Goal: Find specific page/section: Find specific page/section

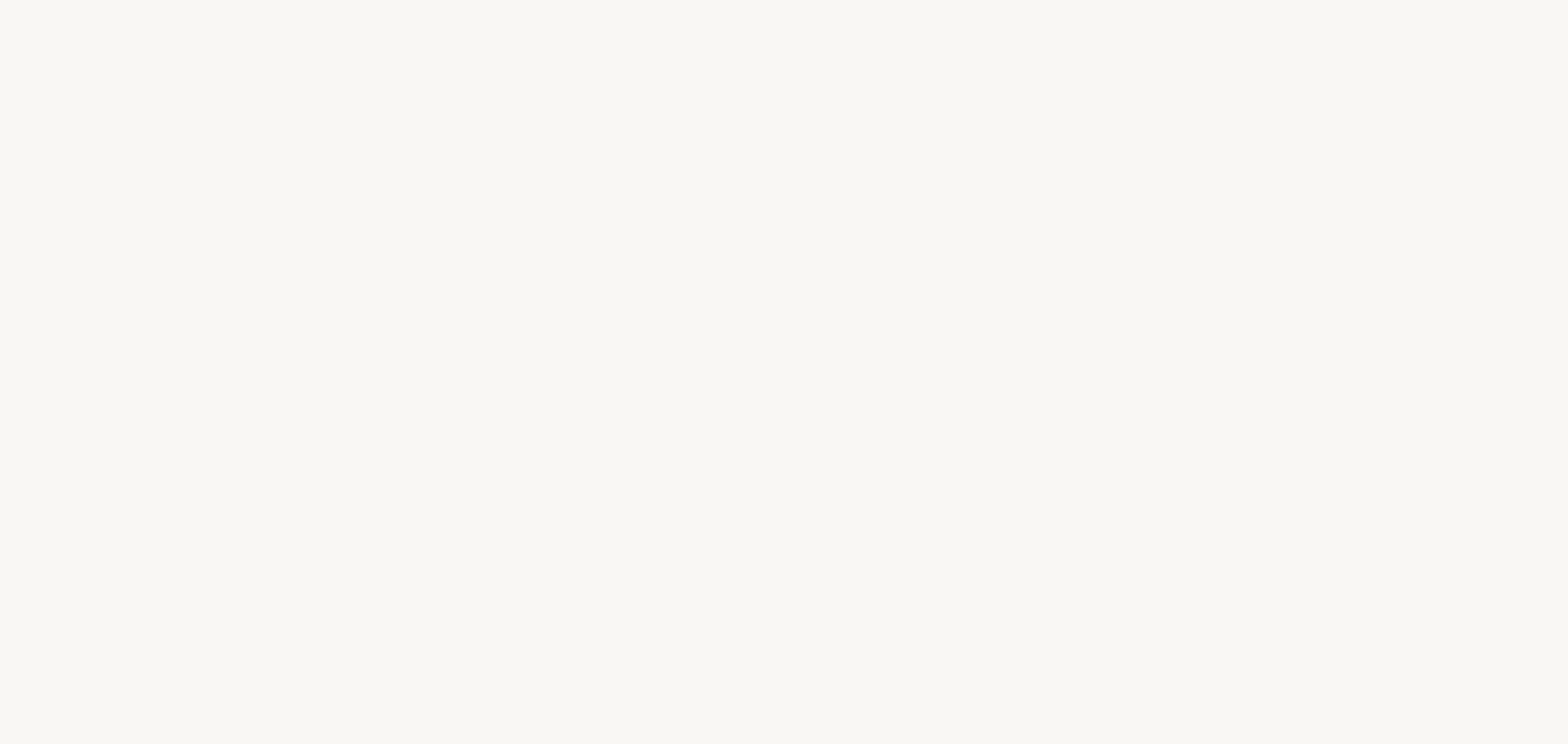
select select "FR"
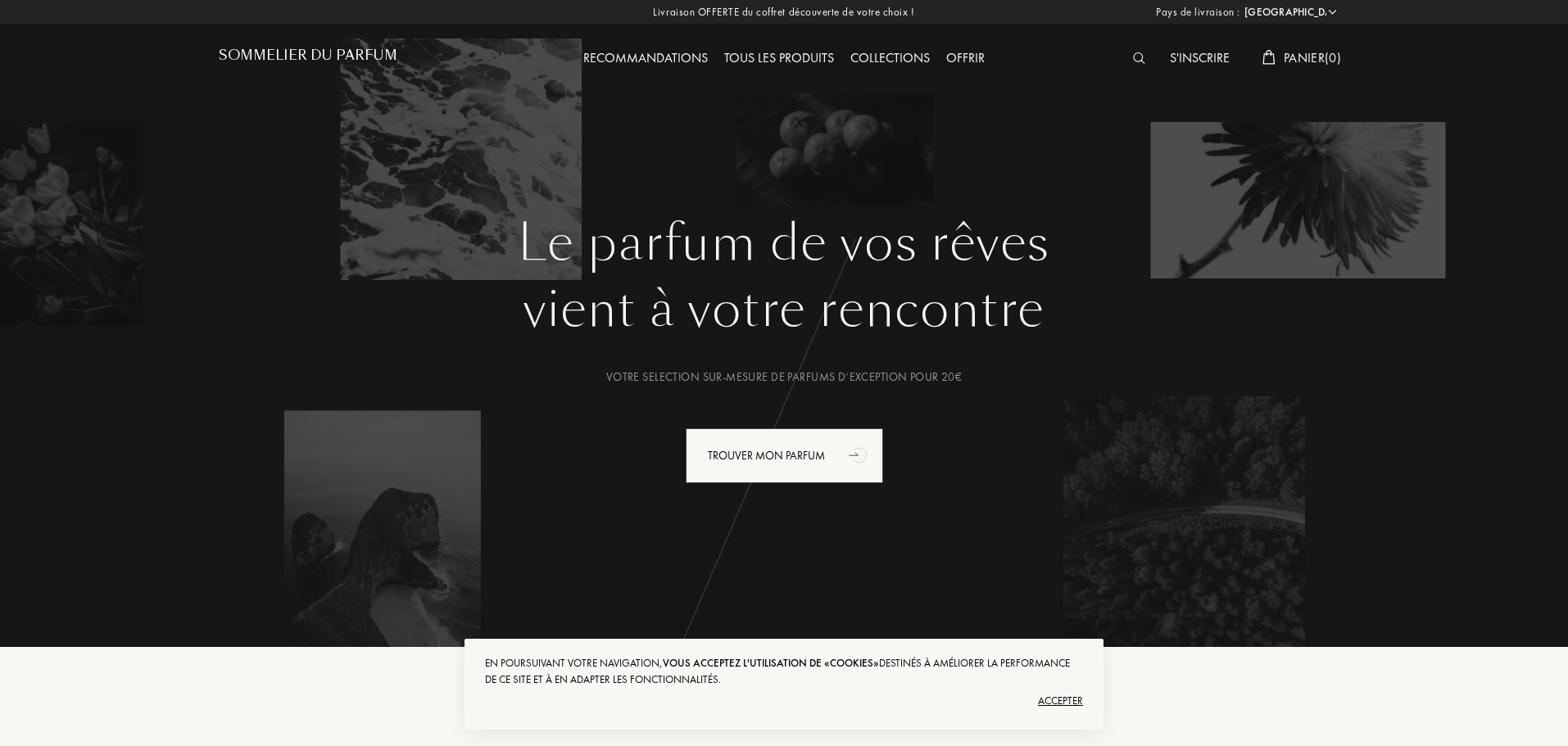
click at [1048, 696] on div "Accepter" at bounding box center [784, 700] width 598 height 27
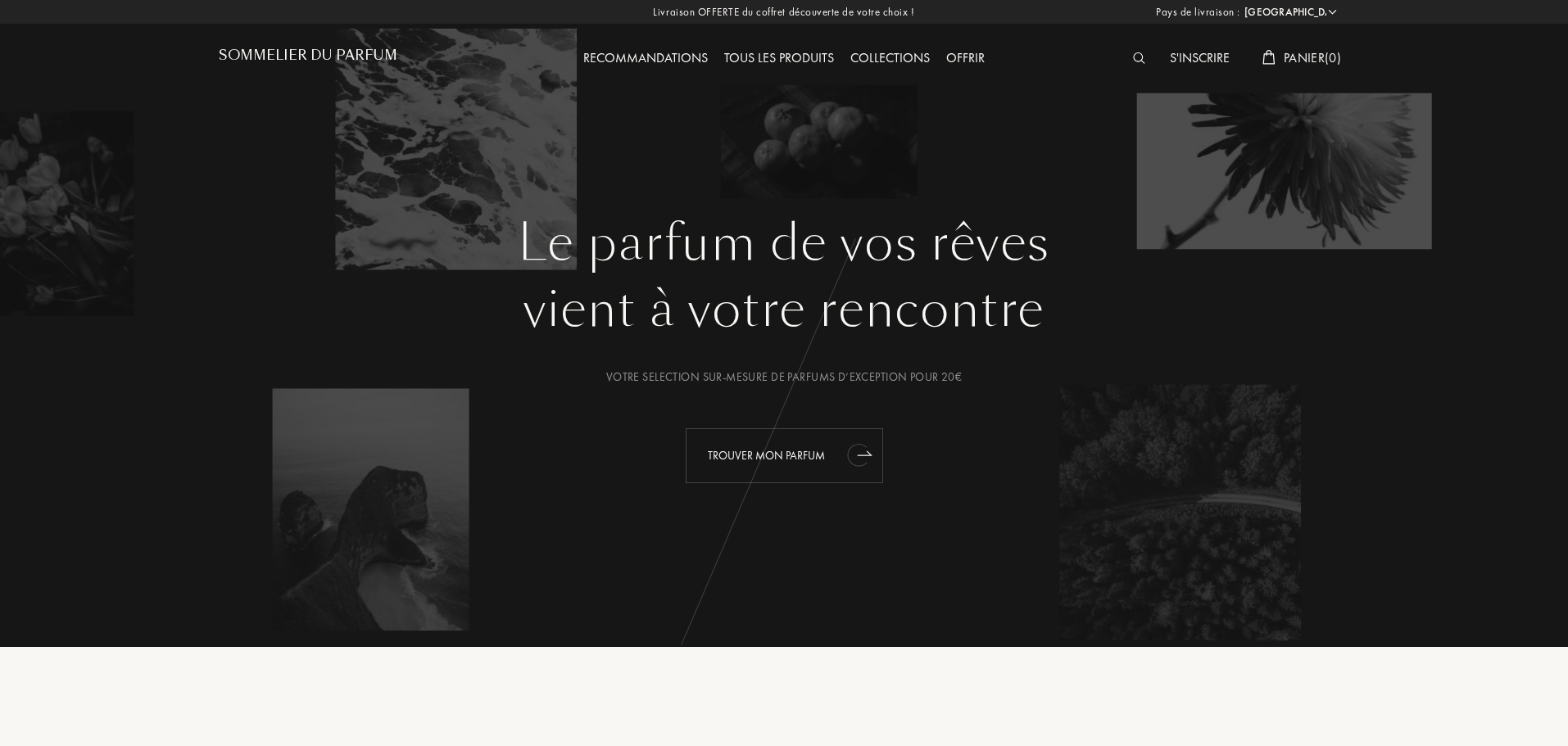
click at [796, 458] on div "Trouver mon parfum" at bounding box center [784, 456] width 197 height 55
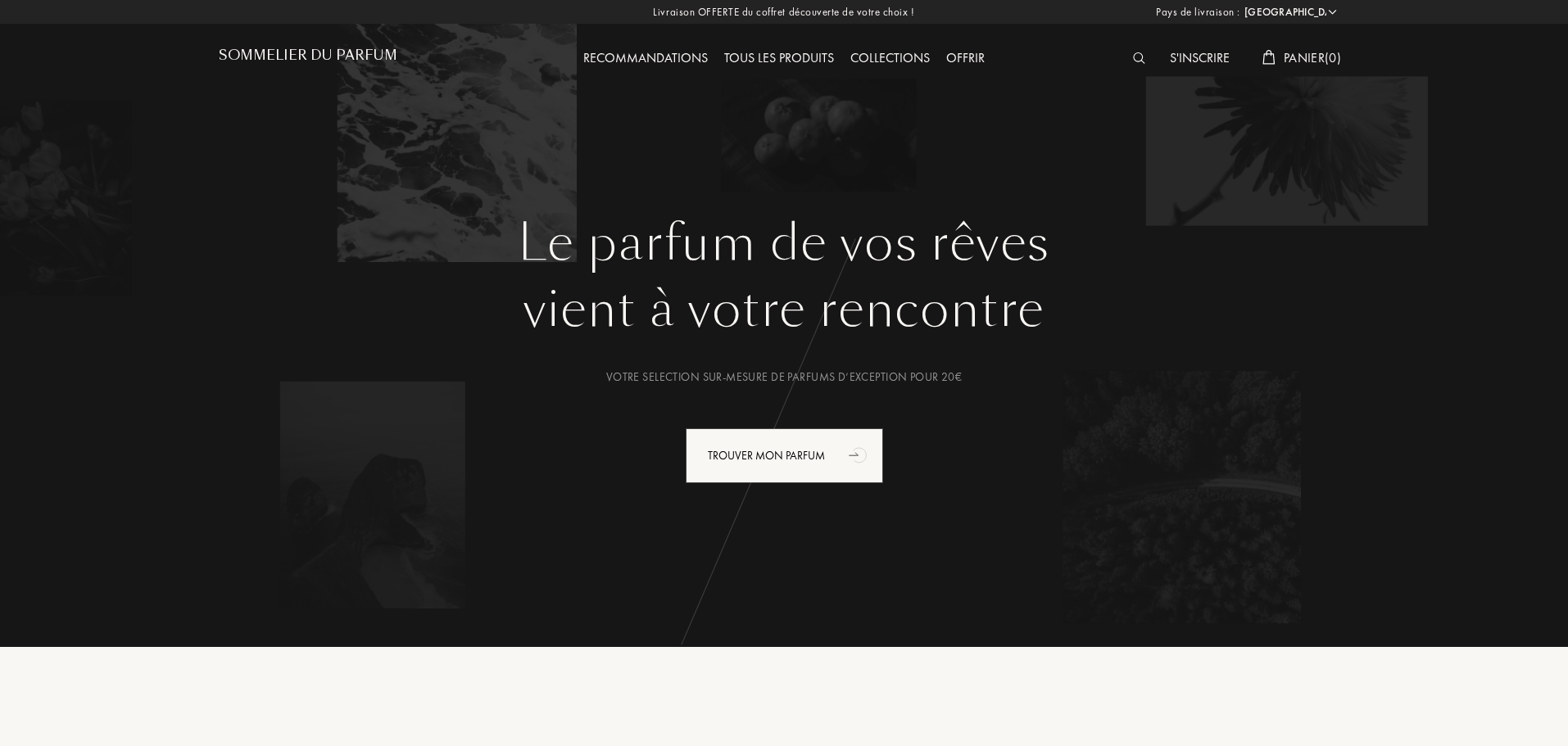
select select "FR"
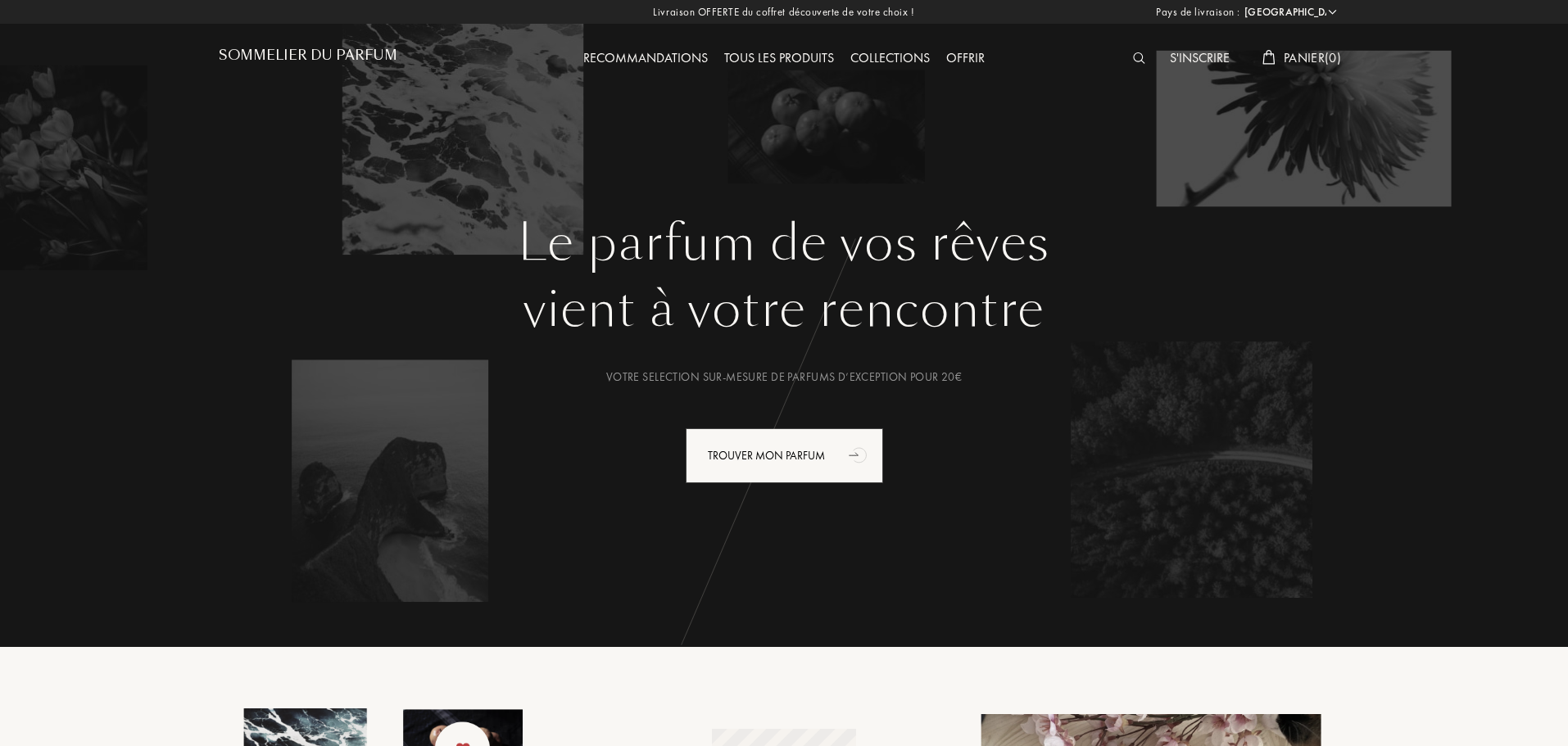
click at [1133, 55] on img at bounding box center [1138, 58] width 12 height 12
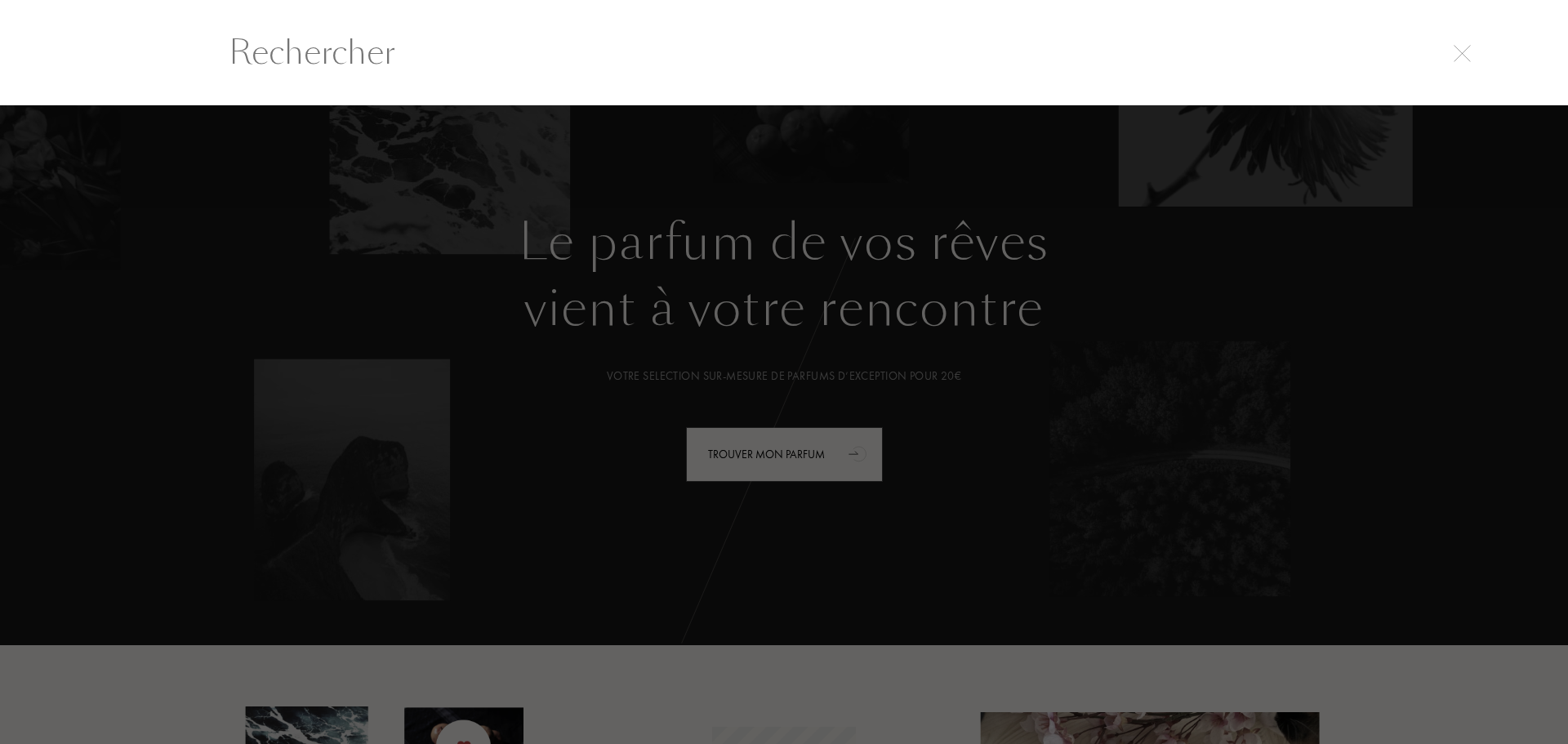
paste input "MONTBLANC Eau de Parfum EXPLORER"
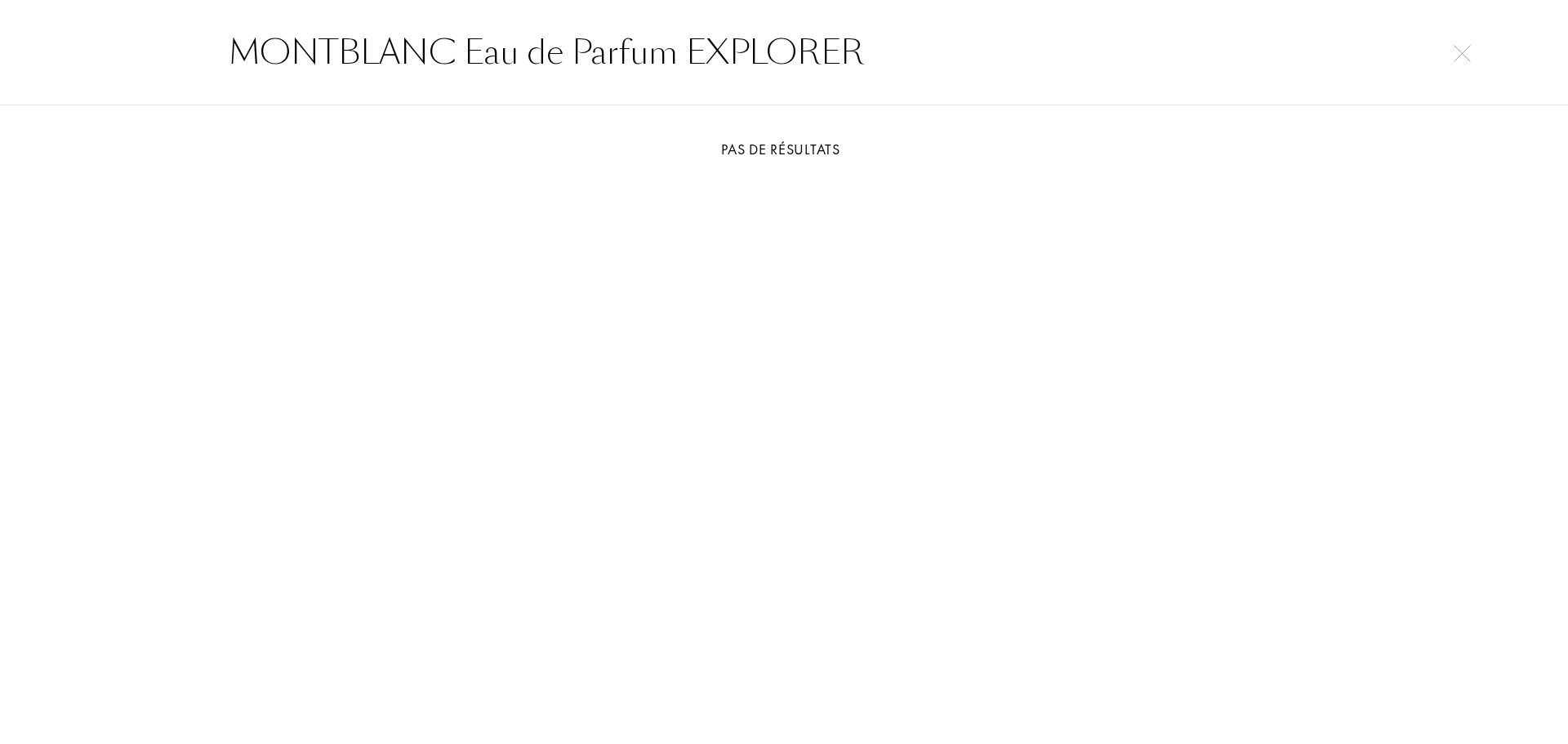
drag, startPoint x: 469, startPoint y: 48, endPoint x: 671, endPoint y: 44, distance: 202.0
click at [671, 44] on input "MONTBLANC Eau de Parfum EXPLORER" at bounding box center [784, 52] width 1176 height 49
click at [715, 51] on input "MONTBLANC EXPLORER" at bounding box center [784, 52] width 1176 height 49
type input "MONTBLANC EXPLORER"
click at [1461, 51] on img at bounding box center [1462, 53] width 17 height 17
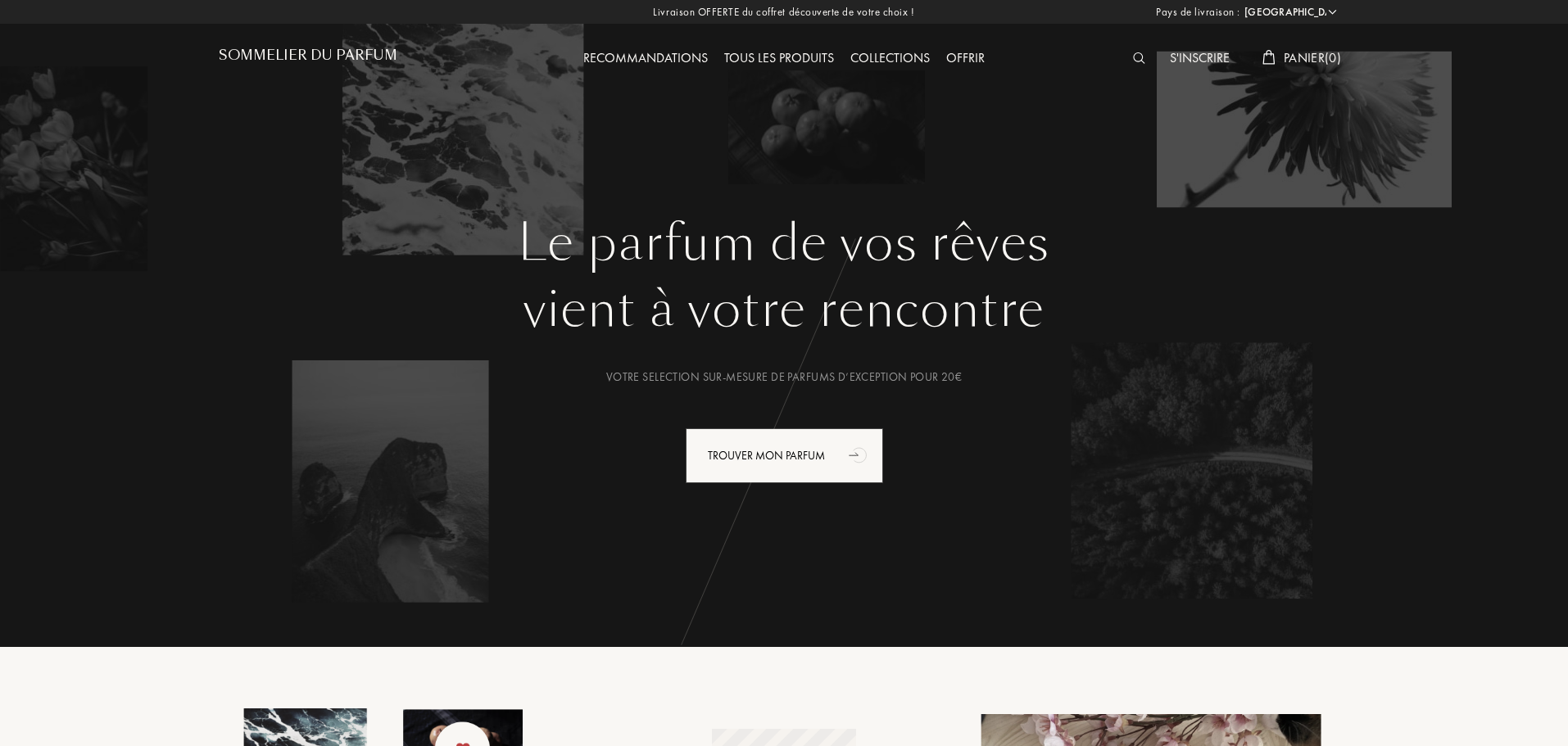
click at [1136, 60] on img at bounding box center [1138, 58] width 12 height 12
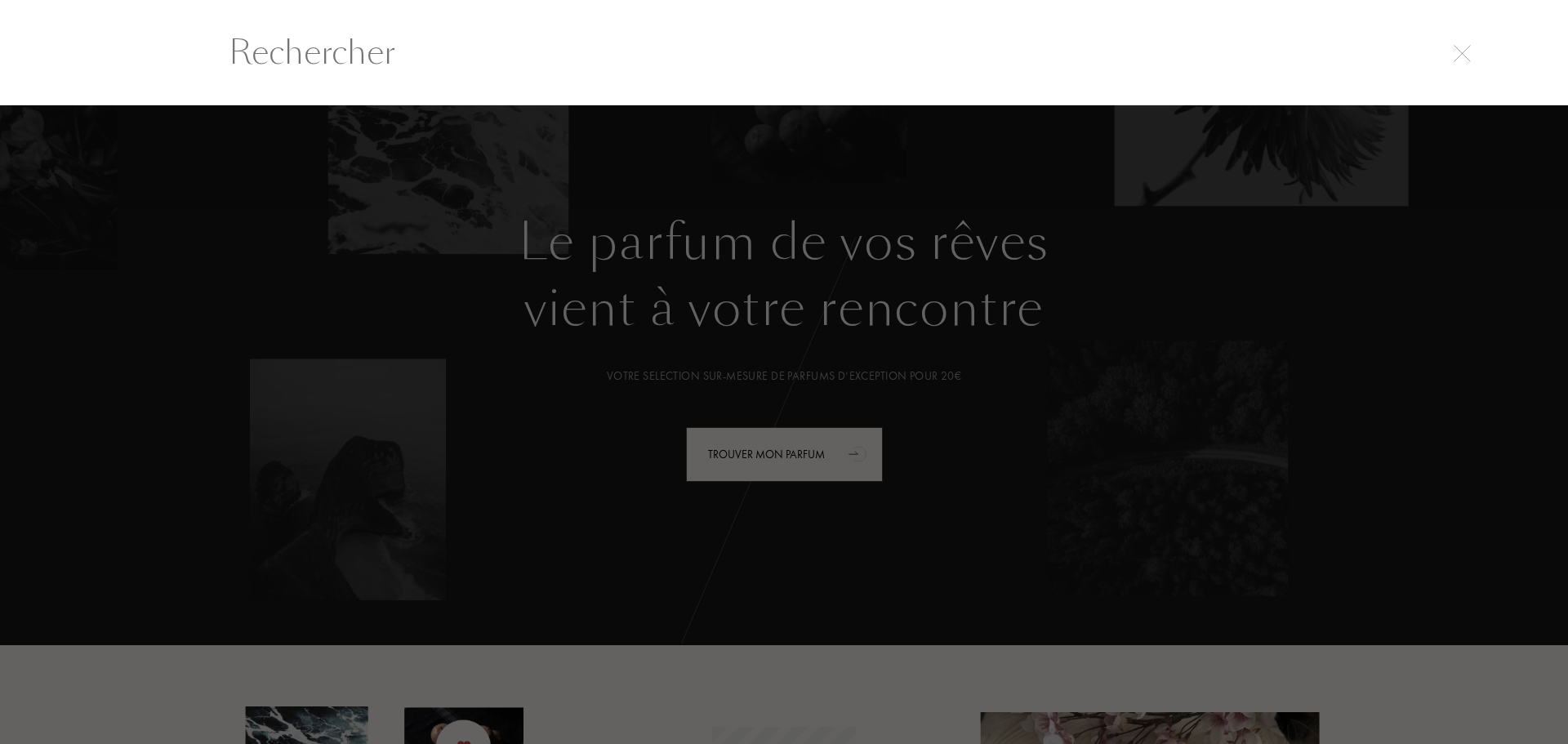
click at [407, 51] on input "text" at bounding box center [784, 52] width 1176 height 49
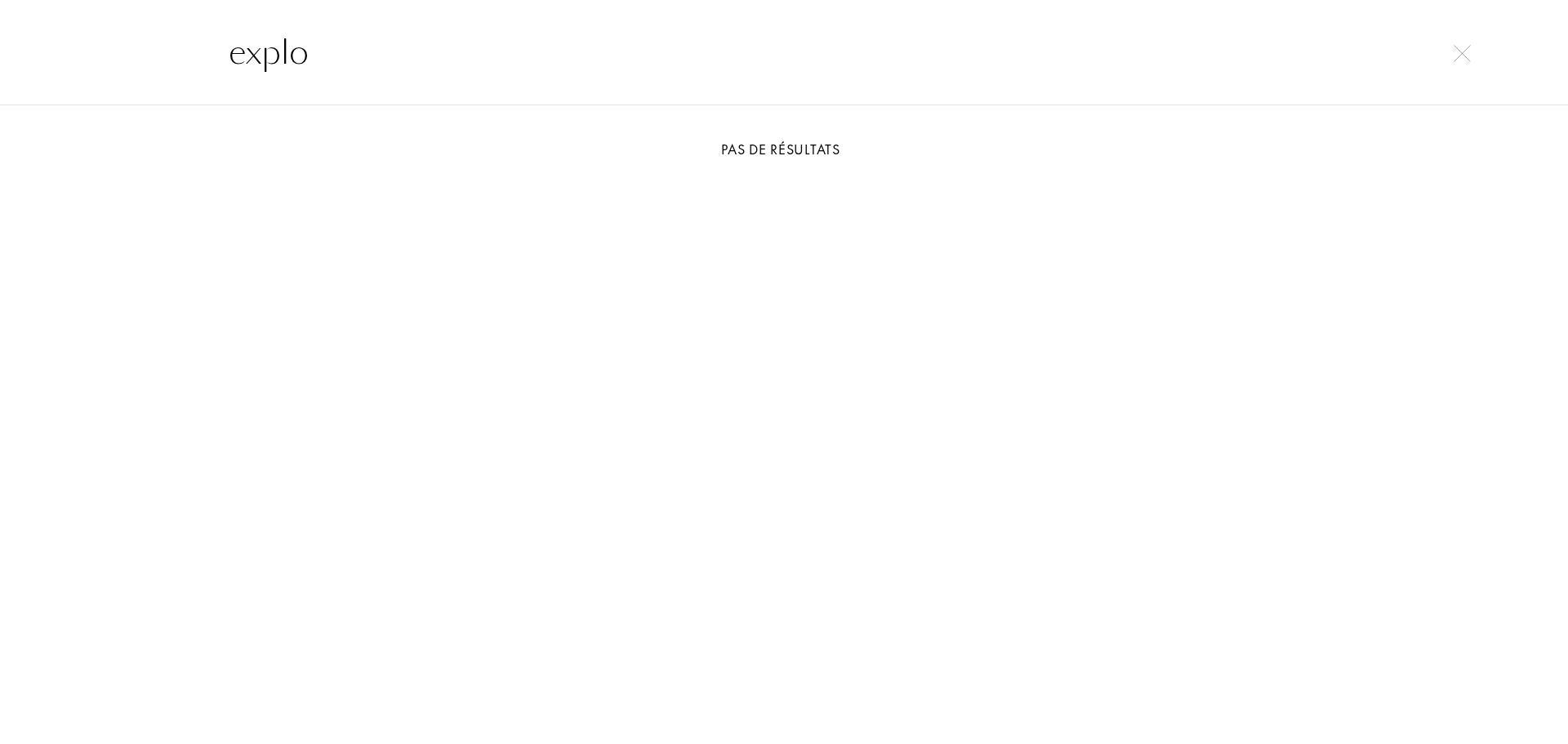
type input "explo"
click at [138, 60] on div "explo" at bounding box center [784, 52] width 1568 height 106
drag, startPoint x: 183, startPoint y: 61, endPoint x: 386, endPoint y: 60, distance: 203.0
click at [386, 60] on div "explo" at bounding box center [784, 52] width 1568 height 106
drag, startPoint x: 363, startPoint y: 57, endPoint x: 193, endPoint y: 43, distance: 170.6
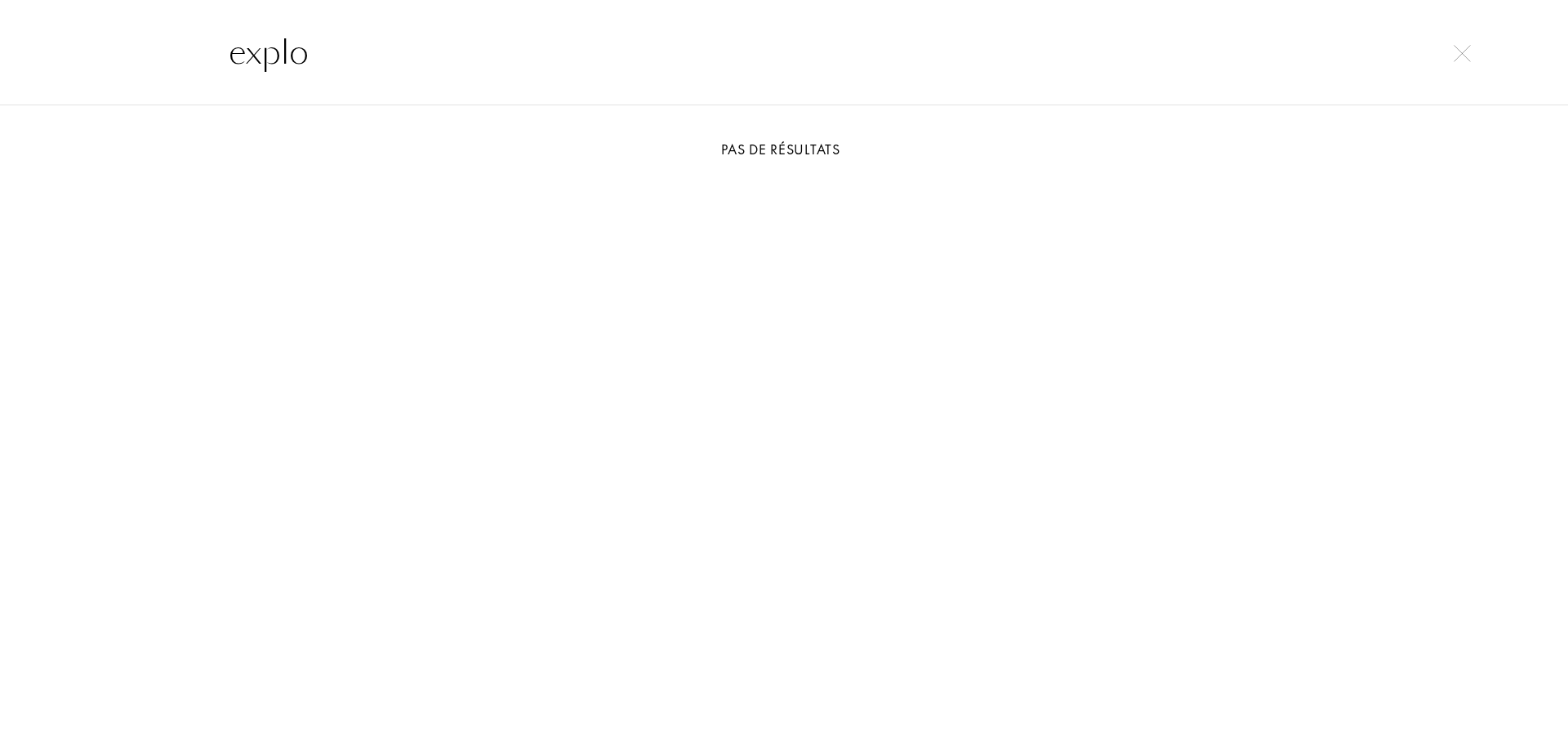
click at [193, 43] on div "explo" at bounding box center [784, 52] width 1568 height 106
